Goal: Task Accomplishment & Management: Manage account settings

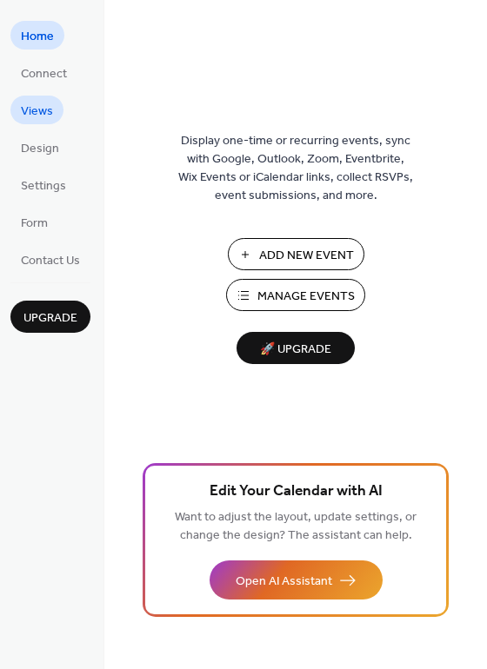
click at [36, 107] on span "Views" at bounding box center [37, 112] width 32 height 18
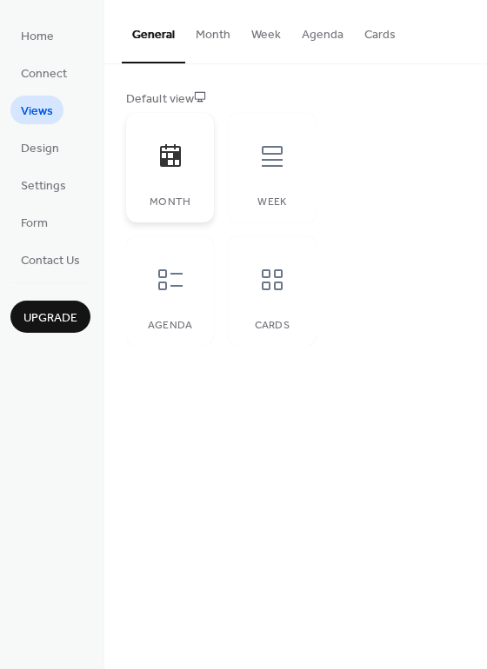
click at [173, 156] on icon at bounding box center [170, 155] width 21 height 23
click at [280, 280] on icon at bounding box center [272, 280] width 28 height 28
click at [272, 165] on icon at bounding box center [272, 156] width 21 height 21
click at [286, 156] on div at bounding box center [272, 156] width 52 height 52
click at [282, 157] on icon at bounding box center [272, 156] width 28 height 28
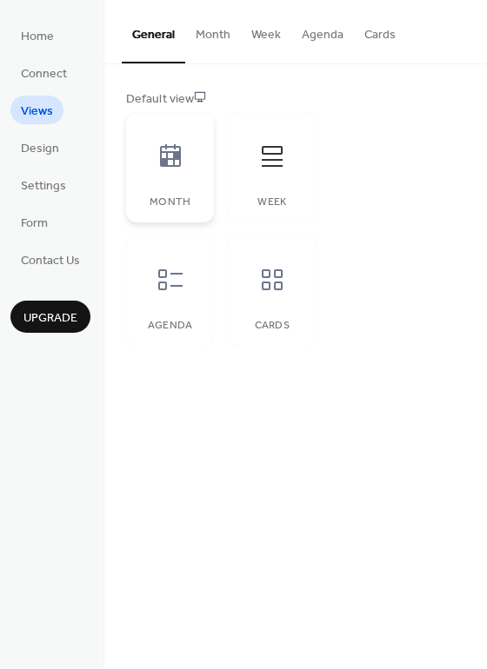
click at [170, 157] on icon at bounding box center [170, 156] width 28 height 28
click at [40, 147] on span "Design" at bounding box center [40, 149] width 38 height 18
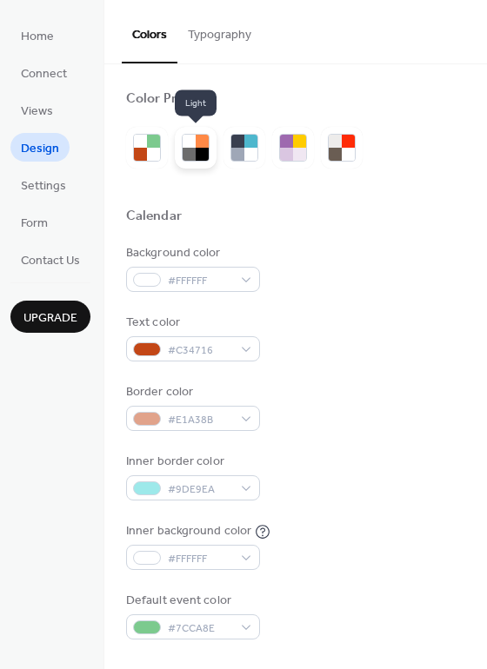
click at [198, 148] on div at bounding box center [201, 154] width 13 height 13
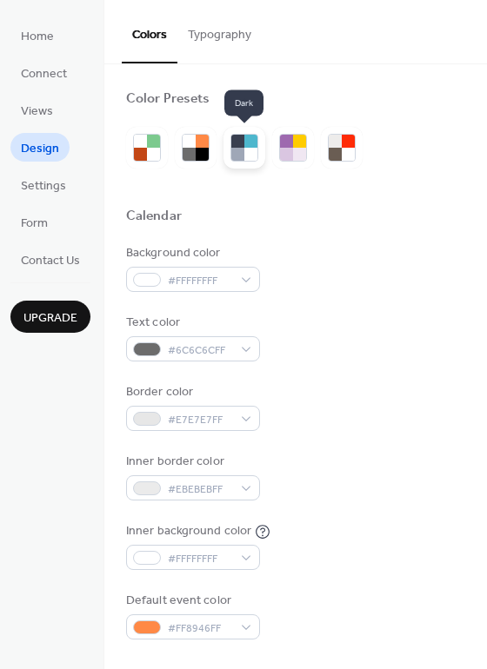
click at [244, 145] on div at bounding box center [250, 141] width 13 height 13
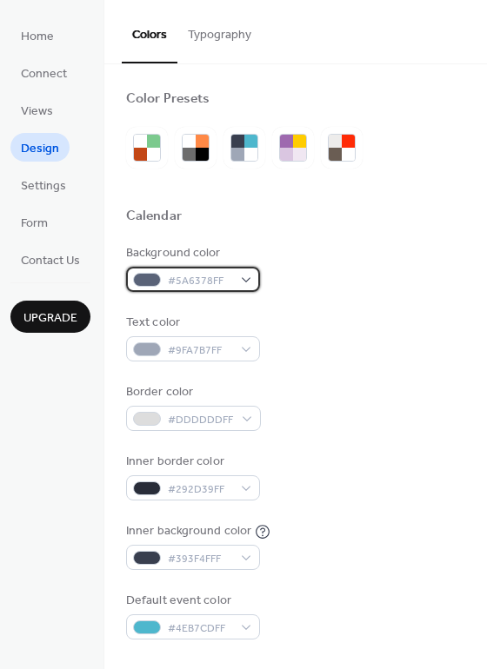
click at [247, 282] on div "#5A6378FF" at bounding box center [193, 279] width 134 height 25
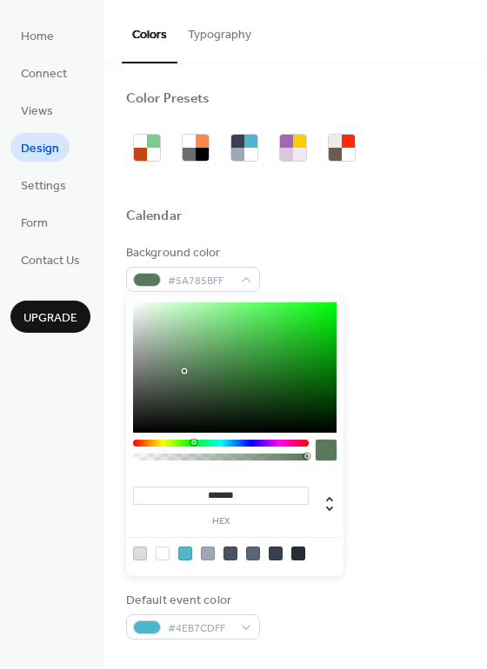
click at [193, 443] on div at bounding box center [221, 443] width 176 height 7
click at [247, 385] on div at bounding box center [234, 367] width 203 height 130
click at [269, 367] on div at bounding box center [234, 367] width 203 height 130
click at [282, 356] on div at bounding box center [234, 367] width 203 height 130
click at [288, 333] on div at bounding box center [234, 367] width 203 height 130
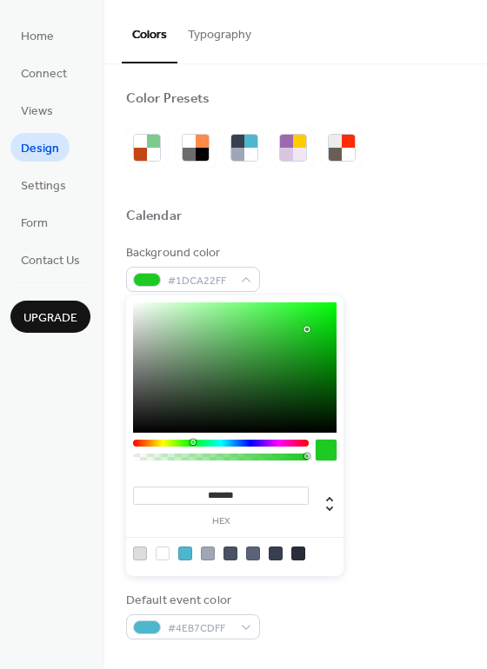
click at [308, 329] on div at bounding box center [234, 367] width 203 height 130
click at [266, 327] on div at bounding box center [234, 367] width 203 height 130
click at [264, 347] on div at bounding box center [234, 367] width 203 height 130
type input "*******"
click at [253, 368] on div at bounding box center [234, 367] width 203 height 130
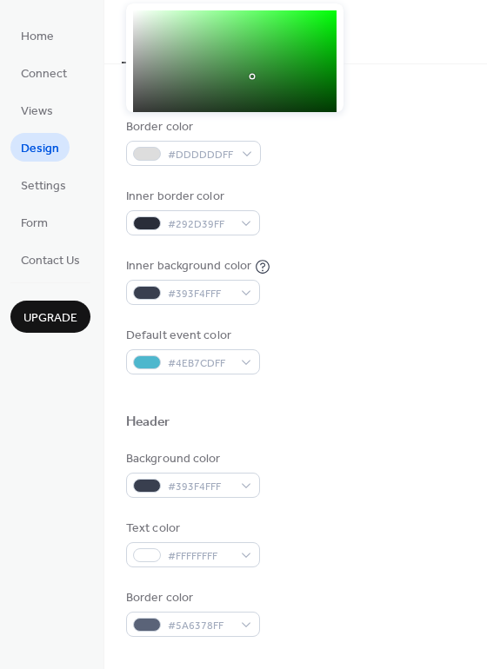
scroll to position [261, 0]
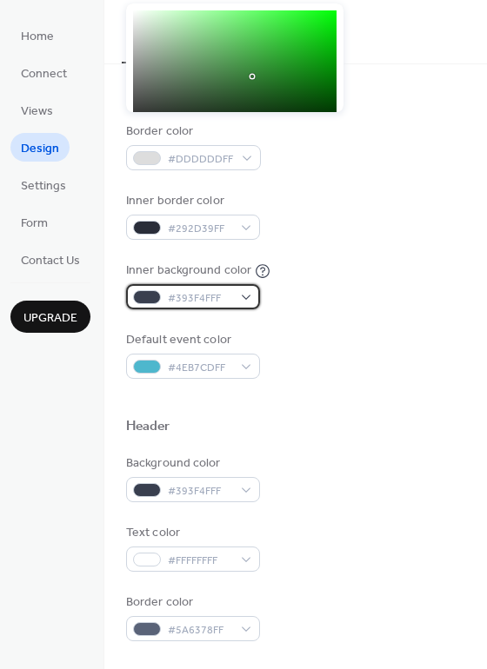
click at [242, 289] on div "#393F4FFF" at bounding box center [193, 296] width 134 height 25
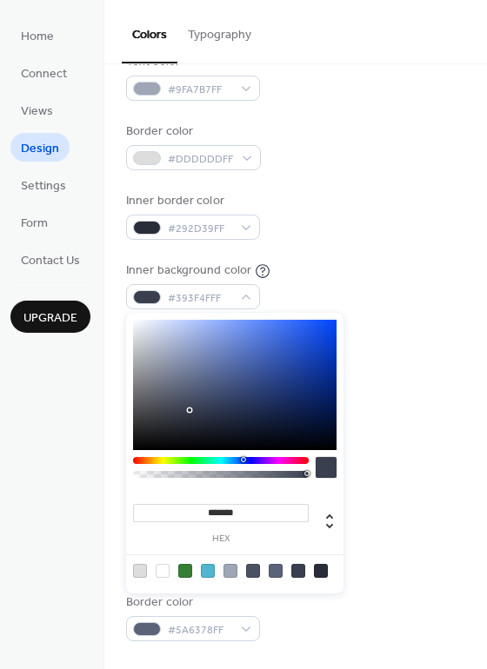
click at [289, 353] on div at bounding box center [234, 385] width 203 height 130
click at [182, 411] on div at bounding box center [234, 385] width 203 height 130
click at [162, 459] on div at bounding box center [221, 460] width 176 height 7
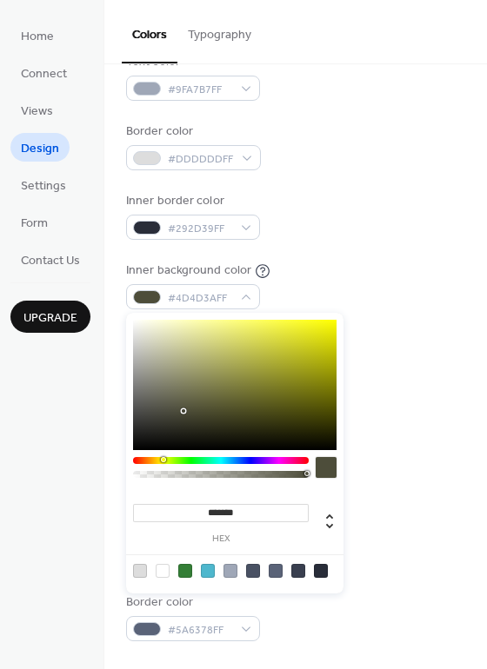
click at [288, 362] on div at bounding box center [234, 385] width 203 height 130
type input "*******"
click at [146, 342] on div at bounding box center [234, 385] width 203 height 130
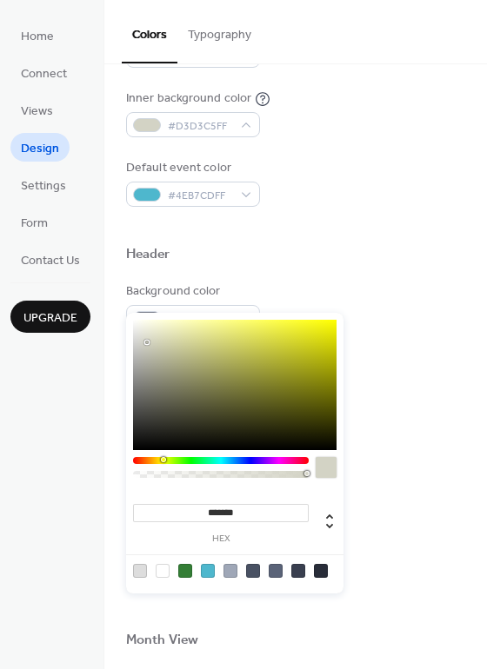
scroll to position [434, 0]
click at [429, 363] on div "Text color #FFFFFFFF" at bounding box center [295, 374] width 339 height 48
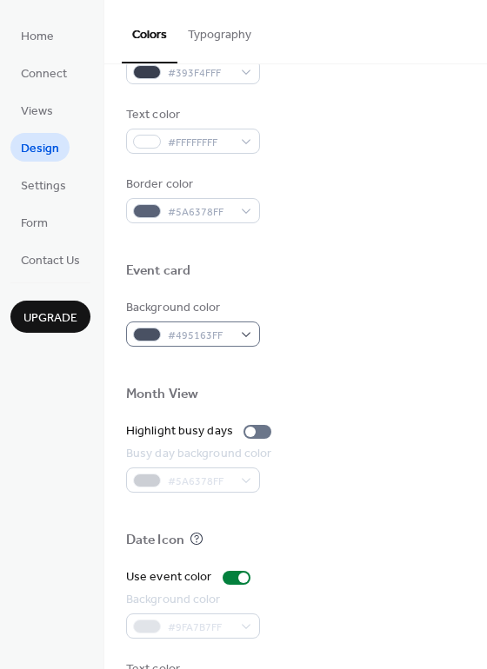
scroll to position [695, 0]
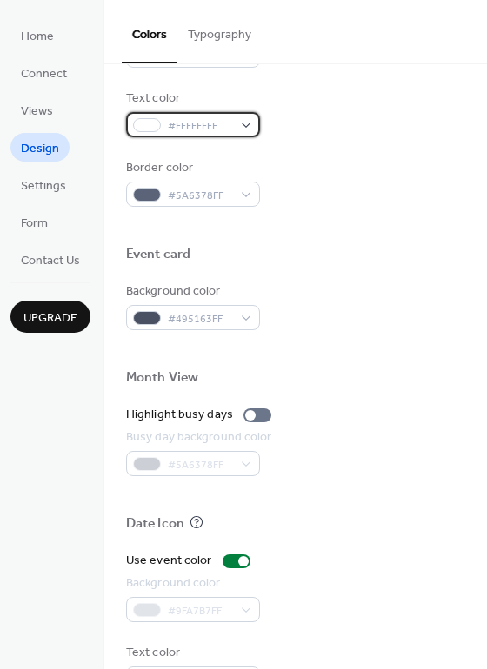
click at [246, 123] on div "#FFFFFFFF" at bounding box center [193, 124] width 134 height 25
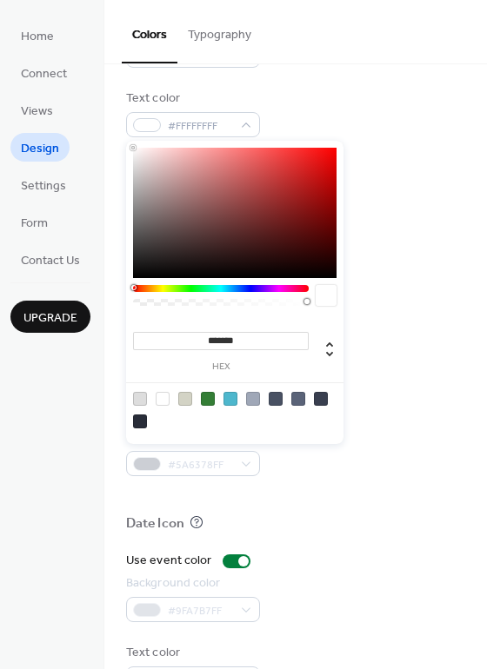
click at [143, 421] on div at bounding box center [140, 421] width 14 height 14
type input "*******"
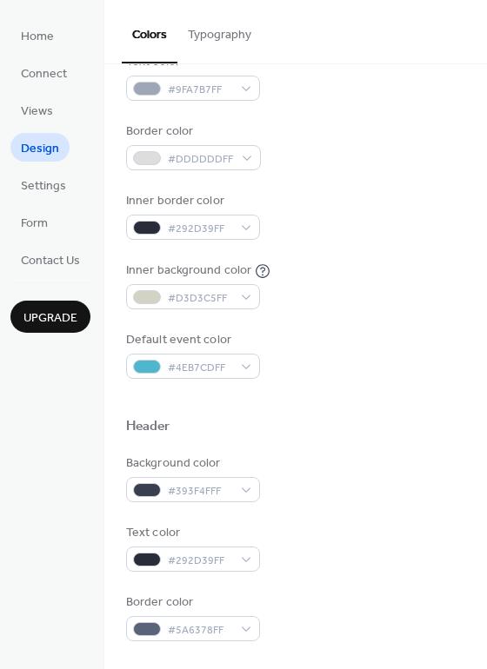
scroll to position [0, 0]
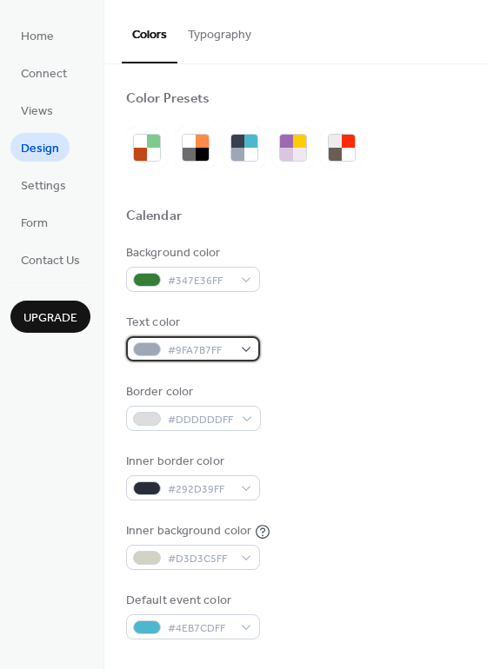
click at [228, 346] on span "#9FA7B7FF" at bounding box center [200, 350] width 64 height 18
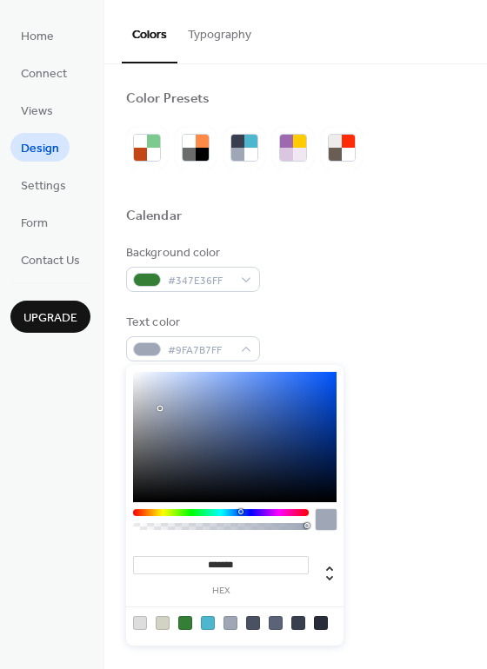
click at [291, 394] on div at bounding box center [234, 437] width 203 height 130
click at [319, 626] on div at bounding box center [321, 623] width 14 height 14
type input "*******"
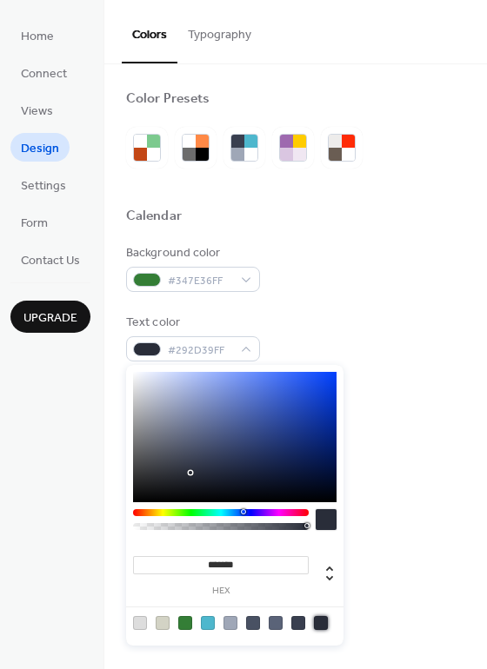
click at [419, 362] on div "Background color #347E36FF Text color #292D39FF Border color #DDDDDDFF Inner bo…" at bounding box center [295, 441] width 339 height 395
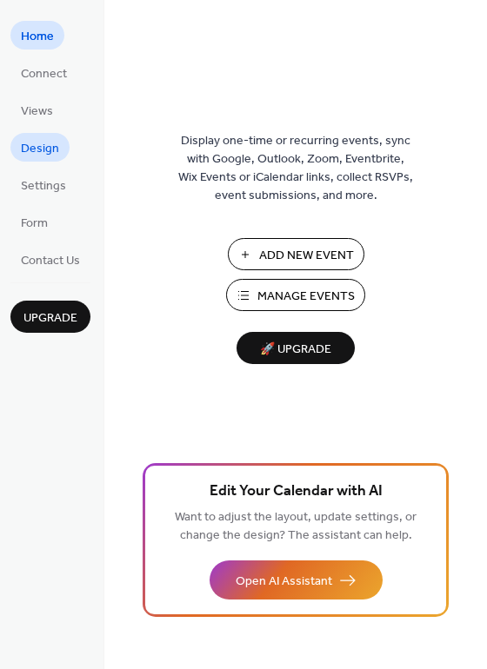
click at [43, 144] on span "Design" at bounding box center [40, 149] width 38 height 18
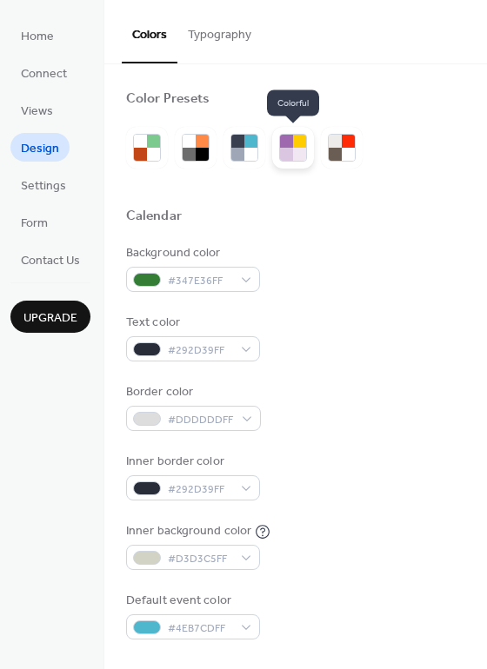
click at [295, 153] on div at bounding box center [299, 154] width 13 height 13
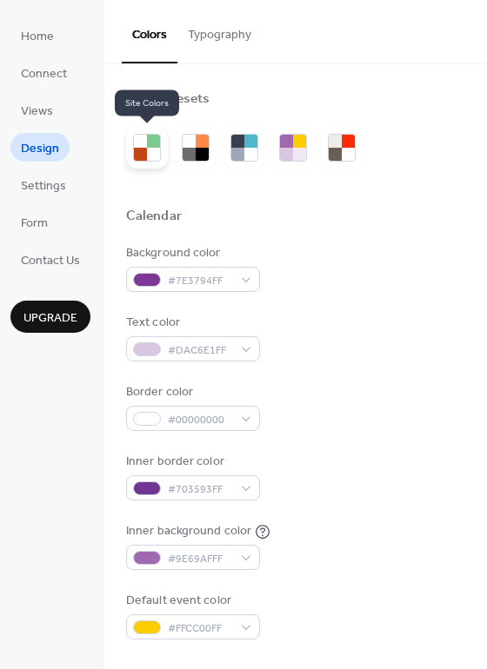
click at [156, 149] on div at bounding box center [153, 154] width 13 height 13
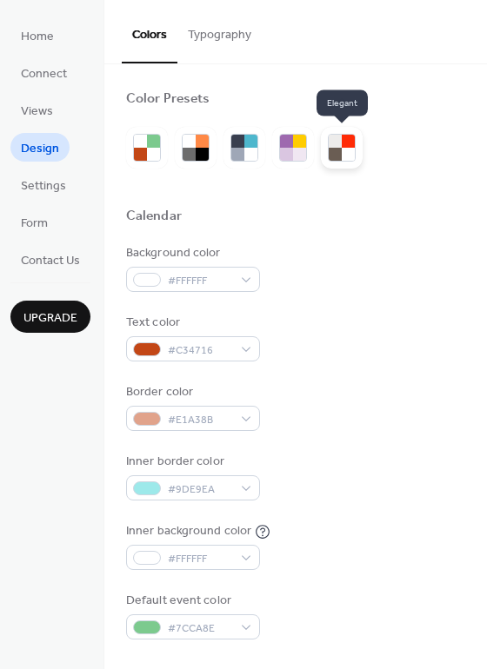
click at [349, 155] on div at bounding box center [347, 154] width 13 height 13
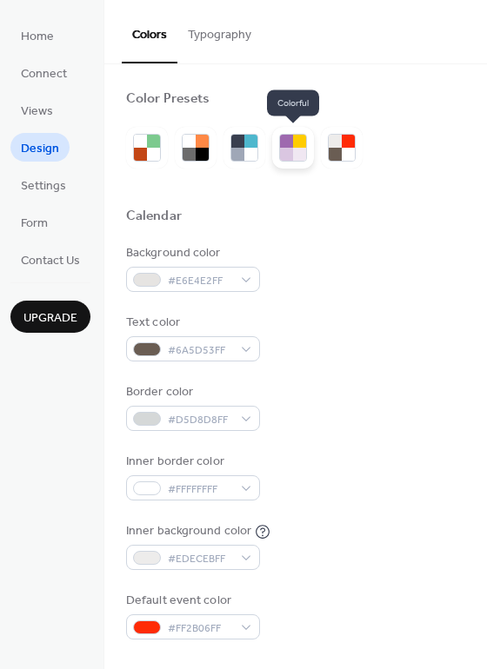
click at [298, 154] on div at bounding box center [299, 154] width 13 height 13
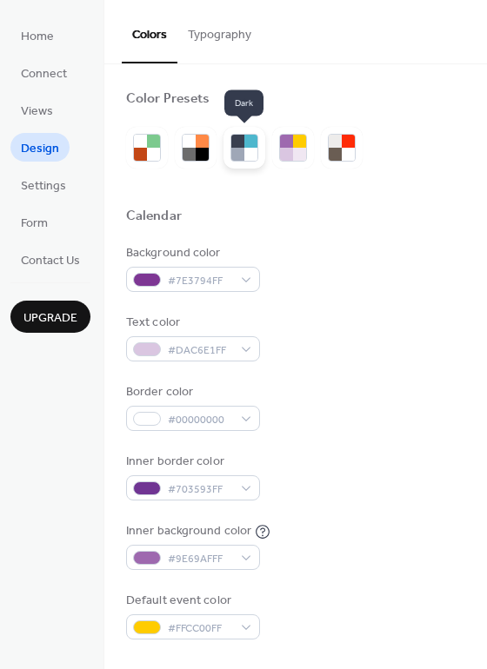
click at [237, 141] on div at bounding box center [237, 141] width 13 height 13
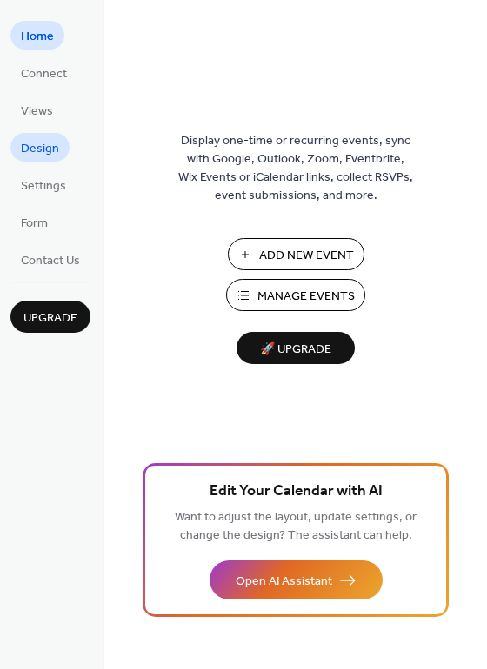
click at [36, 147] on span "Design" at bounding box center [40, 149] width 38 height 18
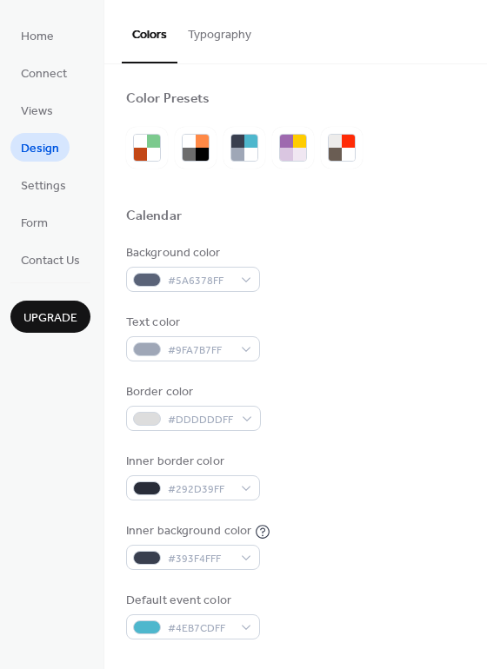
click at [237, 36] on button "Typography" at bounding box center [219, 31] width 84 height 62
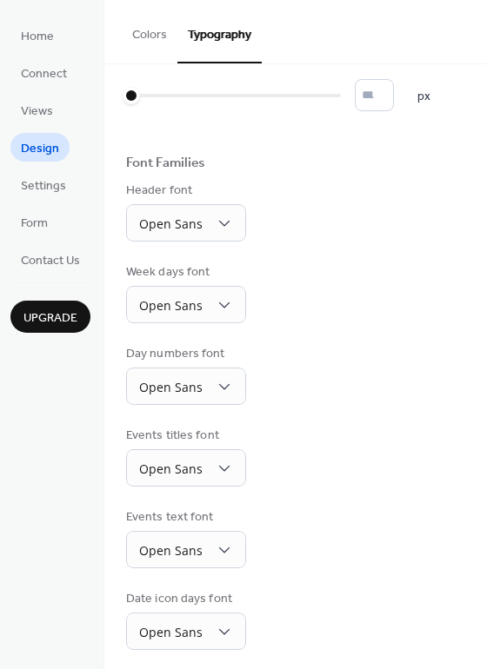
scroll to position [127, 0]
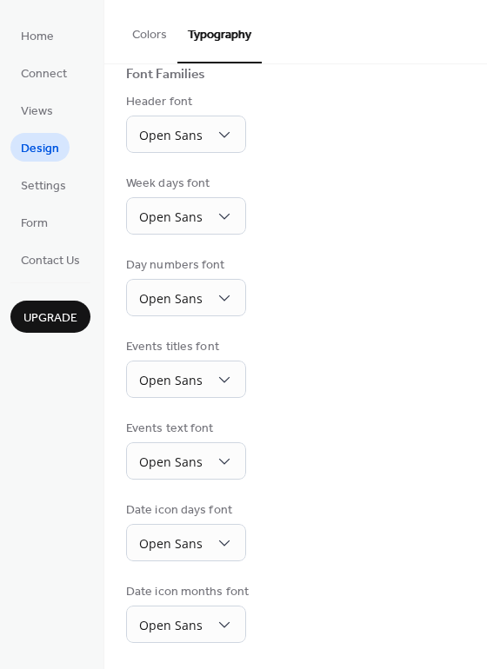
click at [30, 141] on span "Design" at bounding box center [40, 149] width 38 height 18
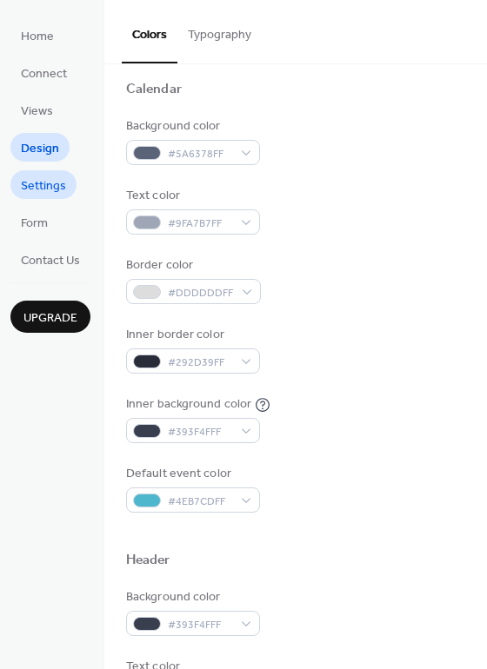
click at [39, 186] on span "Settings" at bounding box center [43, 186] width 45 height 18
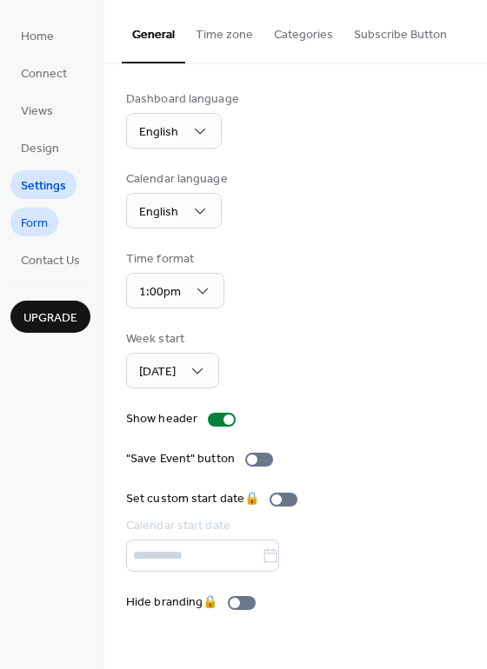
click at [43, 221] on span "Form" at bounding box center [34, 224] width 27 height 18
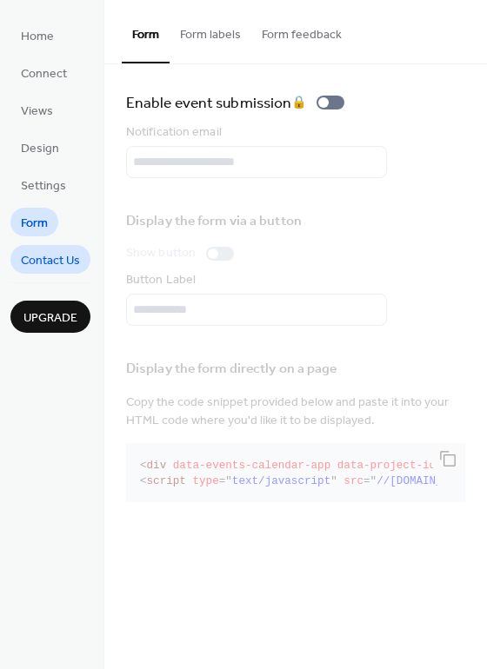
click at [44, 262] on span "Contact Us" at bounding box center [50, 261] width 59 height 18
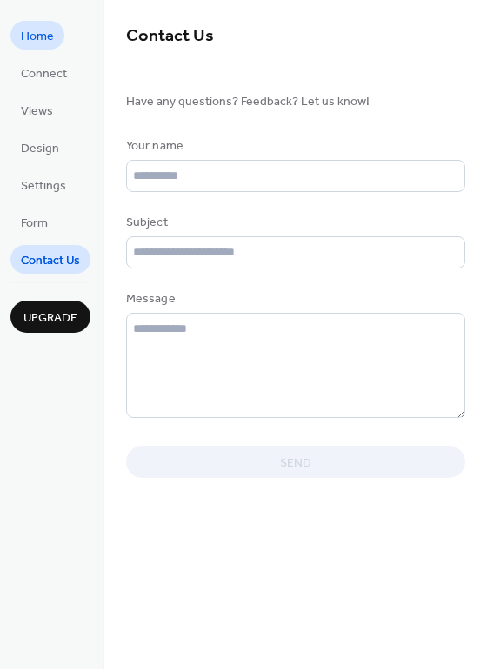
click at [44, 38] on span "Home" at bounding box center [37, 37] width 33 height 18
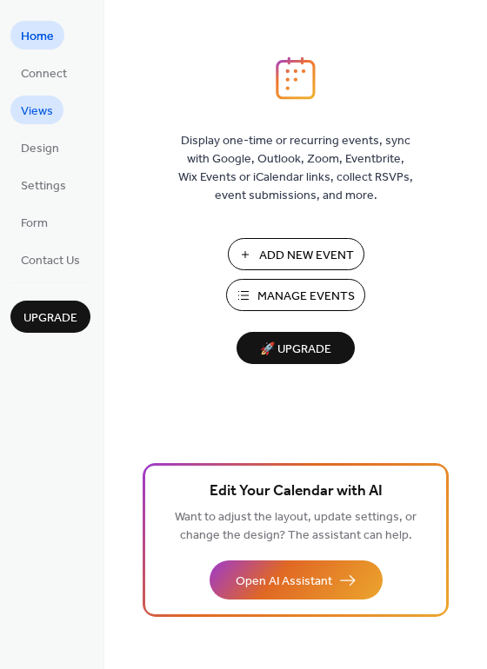
click at [32, 109] on span "Views" at bounding box center [37, 112] width 32 height 18
